Goal: Find specific page/section: Find specific page/section

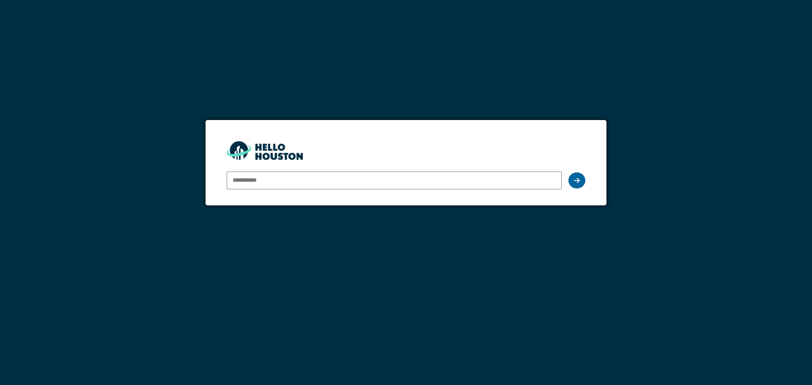
type input "**********"
click at [577, 180] on icon at bounding box center [577, 180] width 6 height 7
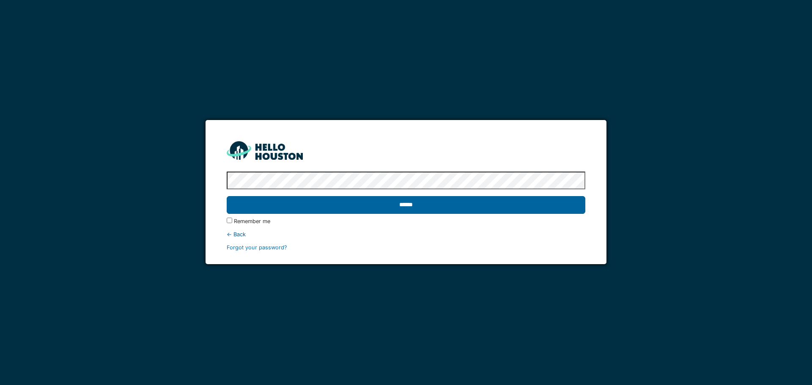
click at [539, 206] on input "******" at bounding box center [406, 205] width 358 height 18
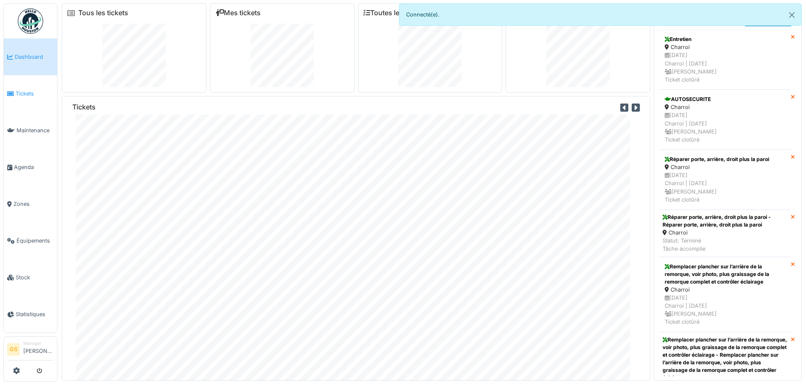
click at [25, 91] on span "Tickets" at bounding box center [35, 94] width 38 height 8
